Goal: Information Seeking & Learning: Learn about a topic

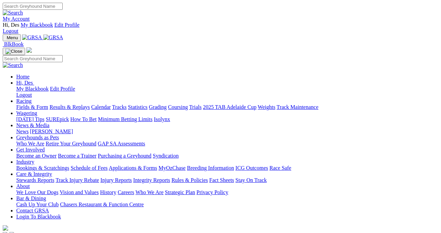
scroll to position [3, 0]
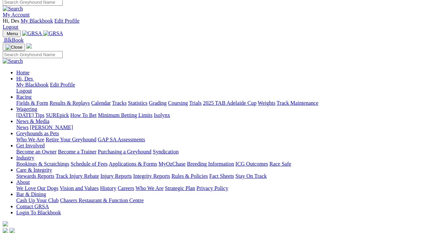
click at [90, 100] on link "Results & Replays" at bounding box center [69, 103] width 40 height 6
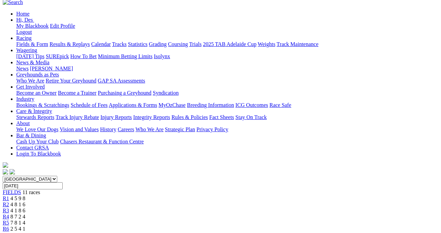
scroll to position [75, 0]
click at [25, 202] on span "4 8 1 6" at bounding box center [18, 205] width 15 height 6
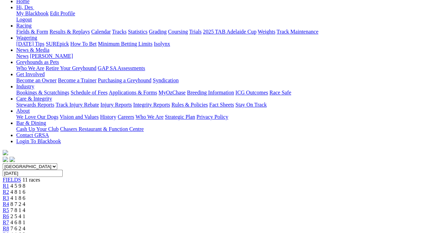
scroll to position [99, 0]
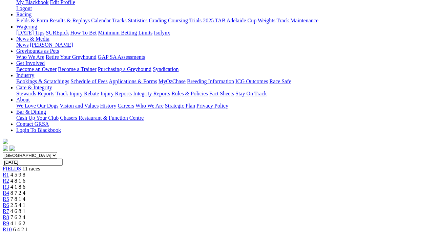
click at [25, 184] on span "4 1 8 6" at bounding box center [18, 187] width 15 height 6
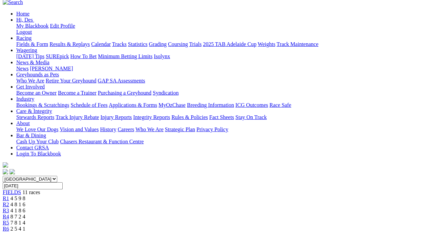
scroll to position [76, 0]
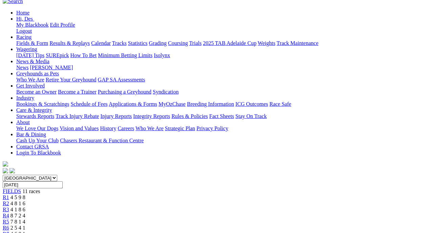
click at [25, 213] on span "8 7 2 4" at bounding box center [18, 216] width 15 height 6
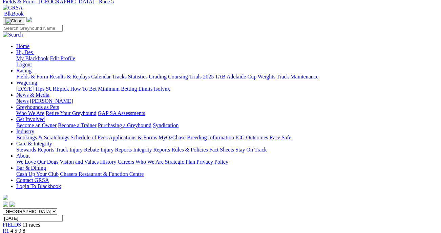
scroll to position [43, 0]
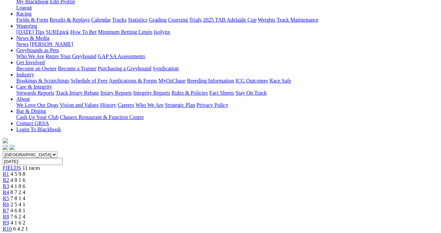
scroll to position [100, 0]
drag, startPoint x: 327, startPoint y: 19, endPoint x: 318, endPoint y: 15, distance: 10.3
click at [25, 213] on span "7 6 2 4" at bounding box center [18, 216] width 15 height 6
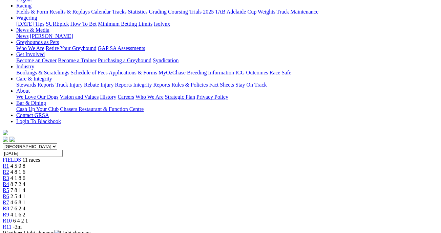
click at [311, 144] on div "South Australia New South Wales Northern Territory Queensland Tasmania Victoria…" at bounding box center [221, 187] width 436 height 87
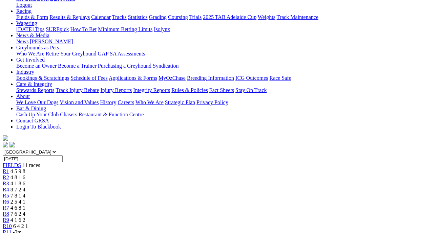
click at [25, 211] on span "7 6 2 4" at bounding box center [18, 214] width 15 height 6
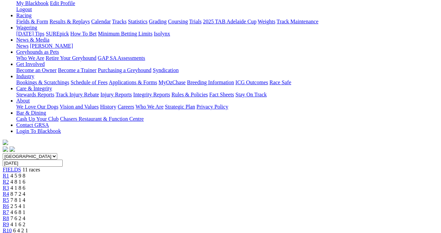
scroll to position [101, 0]
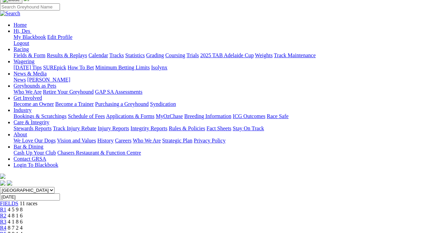
scroll to position [65, 3]
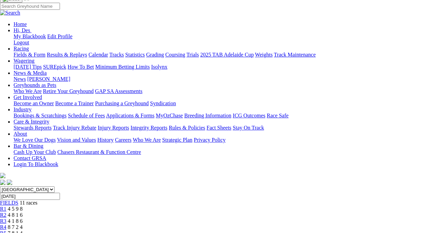
drag, startPoint x: 340, startPoint y: 40, endPoint x: 337, endPoint y: 44, distance: 5.1
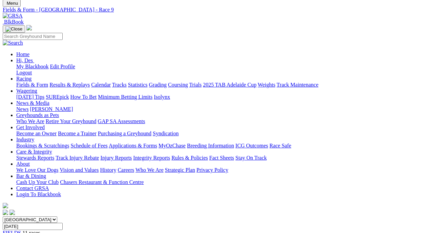
scroll to position [34, 0]
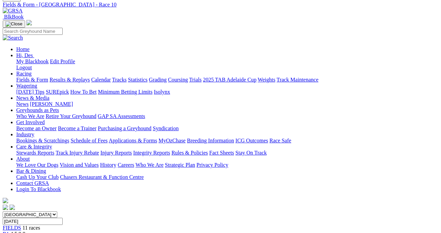
scroll to position [27, 0]
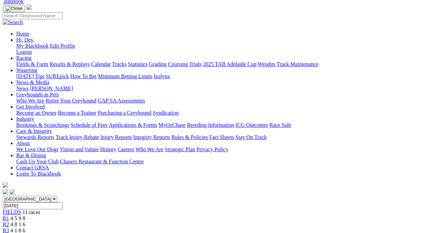
scroll to position [82, 0]
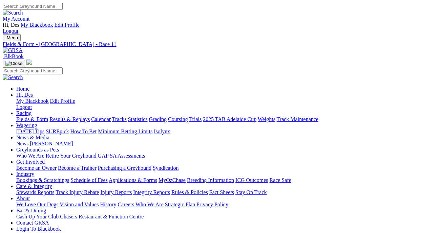
click at [27, 117] on link "Fields & Form" at bounding box center [32, 120] width 32 height 6
click at [36, 117] on link "Fields & Form" at bounding box center [32, 120] width 32 height 6
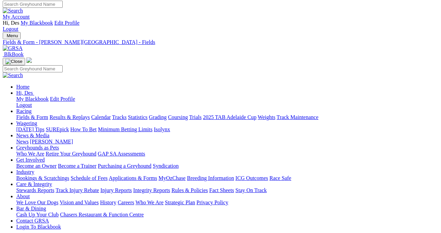
scroll to position [1, 5]
